Goal: Information Seeking & Learning: Check status

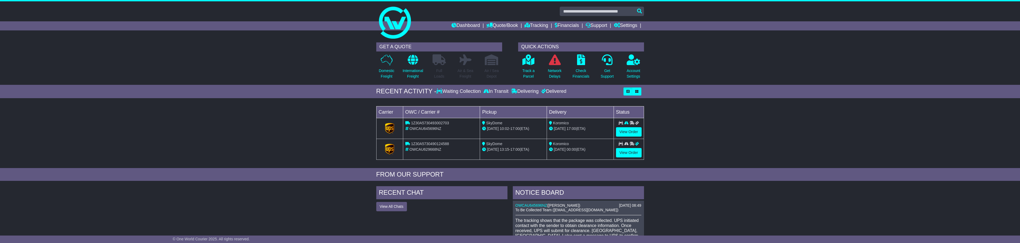
click at [420, 130] on span "OWCAU645696NZ" at bounding box center [425, 128] width 32 height 4
copy span "OWCAU645696NZ"
click at [424, 129] on span "OWCAU645696NZ" at bounding box center [425, 128] width 32 height 4
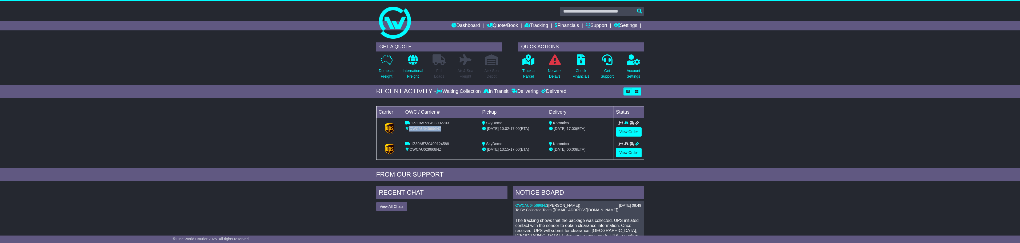
copy span "OWCAU645696NZ"
